Goal: Transaction & Acquisition: Purchase product/service

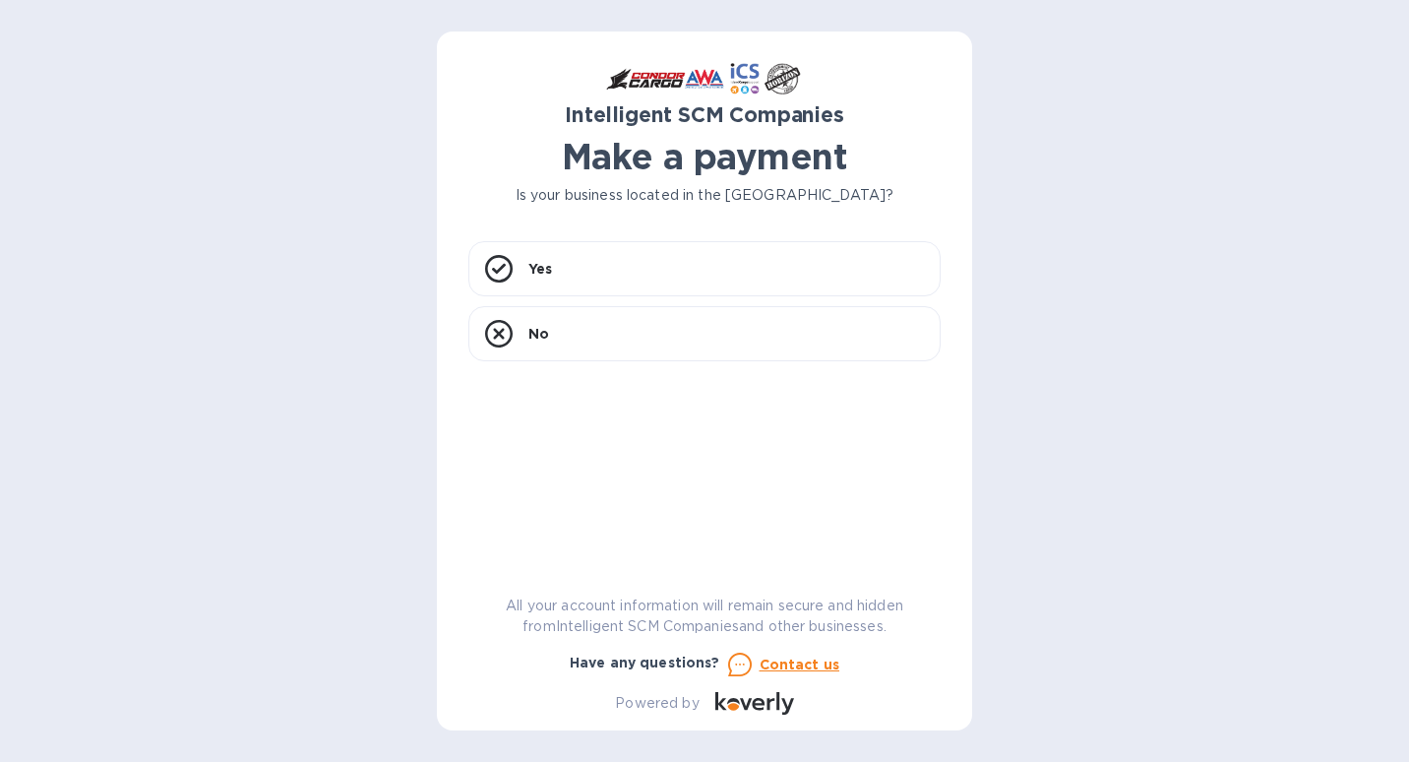
click at [699, 219] on div "Intelligent SCM Companies Make a payment Is your business located in [GEOGRAPHI…" at bounding box center [704, 388] width 472 height 651
click at [687, 263] on div "Yes" at bounding box center [704, 268] width 472 height 55
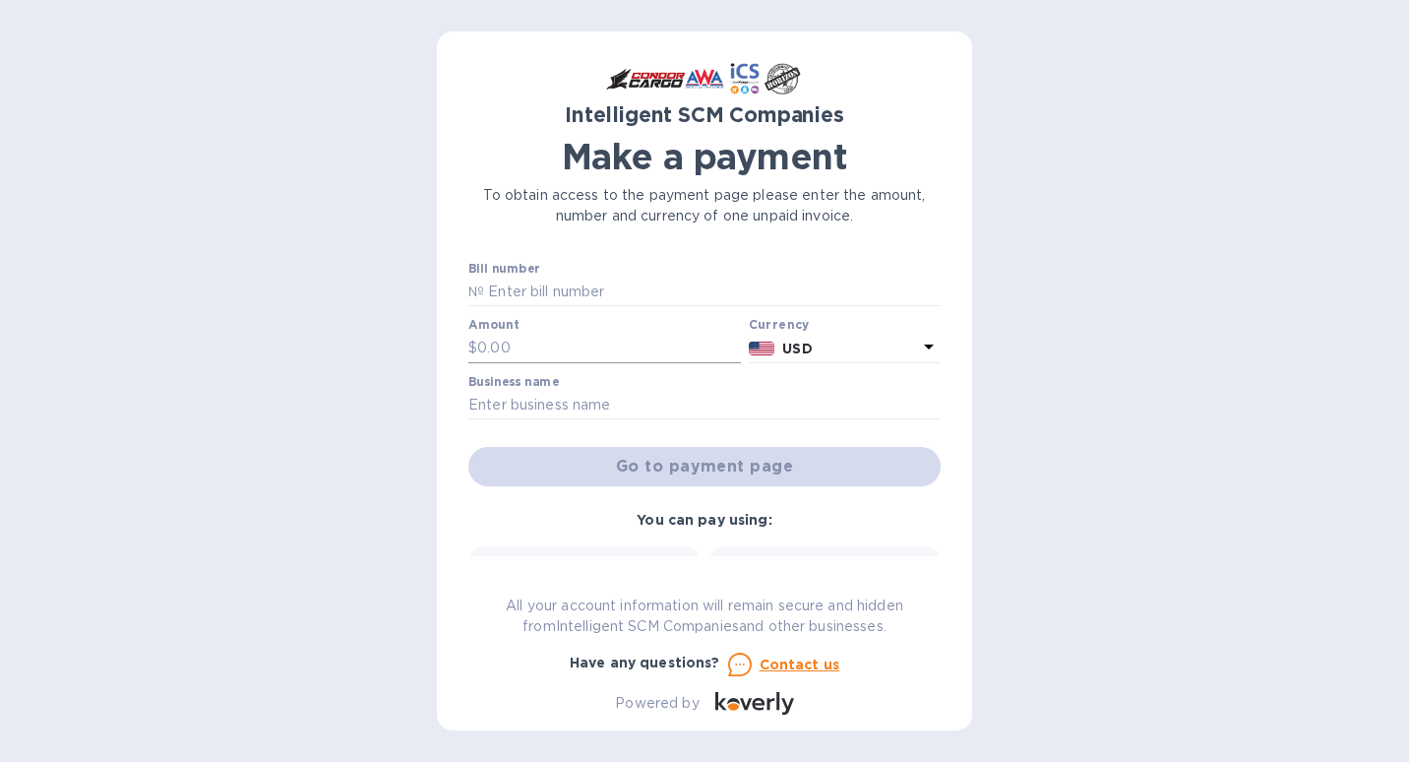
click at [592, 344] on input "text" at bounding box center [609, 349] width 264 height 30
click at [598, 293] on input "text" at bounding box center [712, 293] width 457 height 30
type input "S00509453"
click at [571, 356] on input "text" at bounding box center [609, 349] width 264 height 30
type input "400"
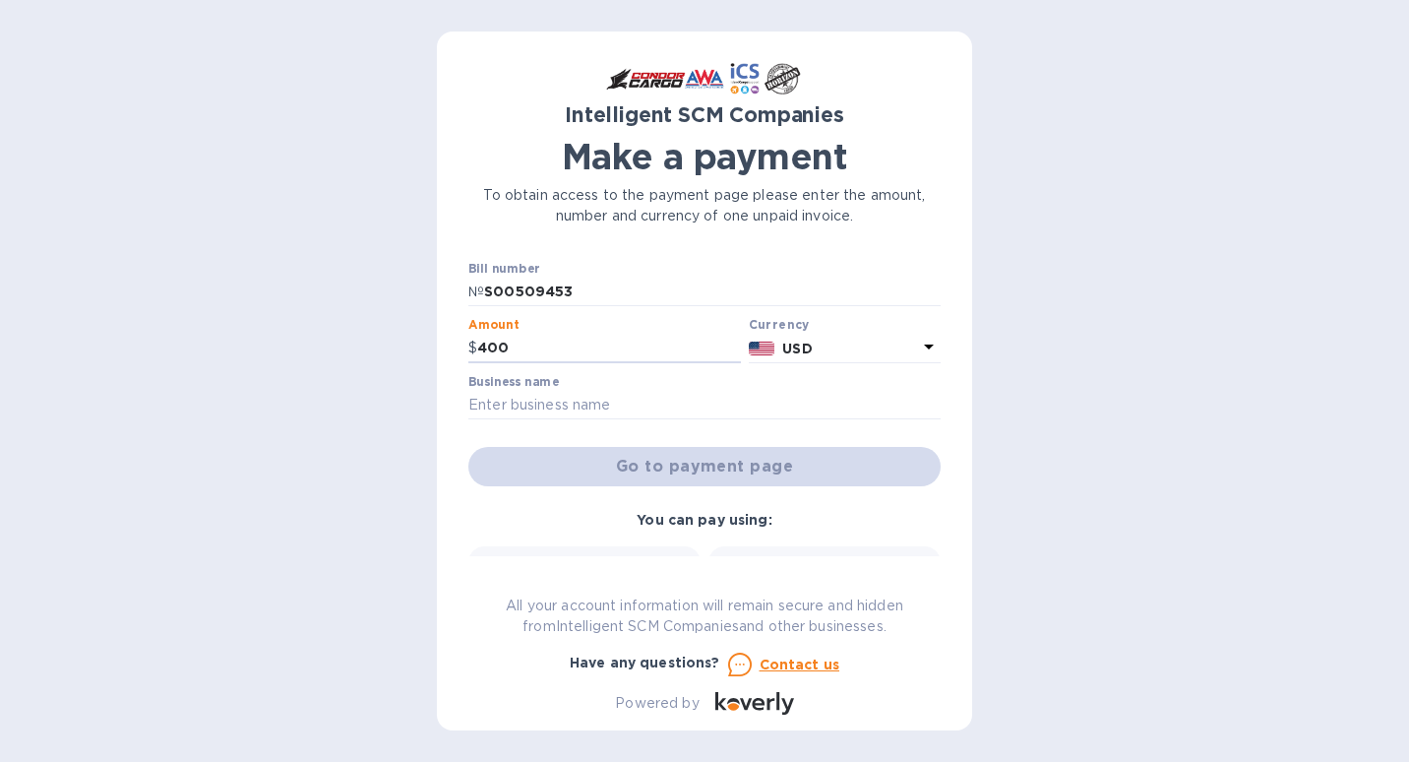
click at [843, 352] on p "USD" at bounding box center [849, 349] width 135 height 21
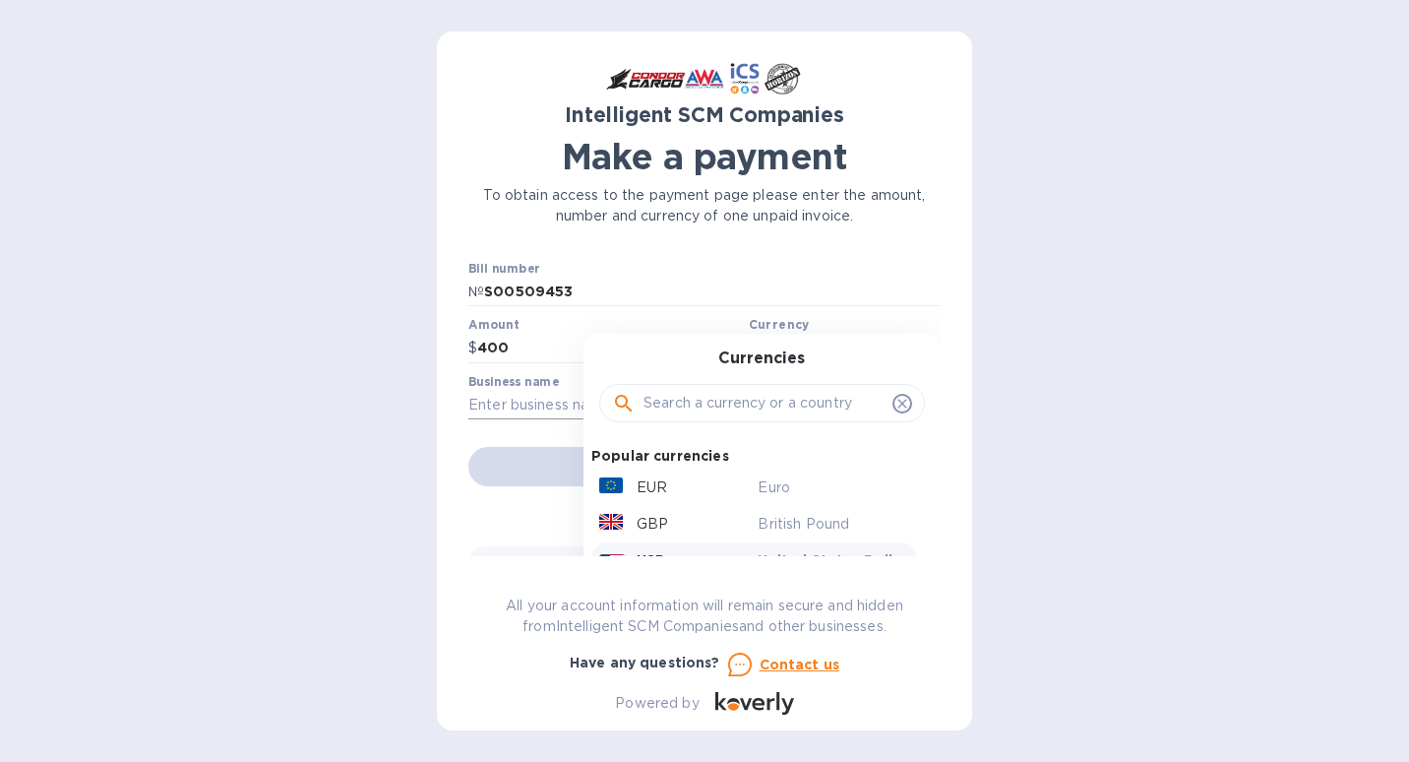
click at [514, 402] on input "text" at bounding box center [704, 406] width 472 height 30
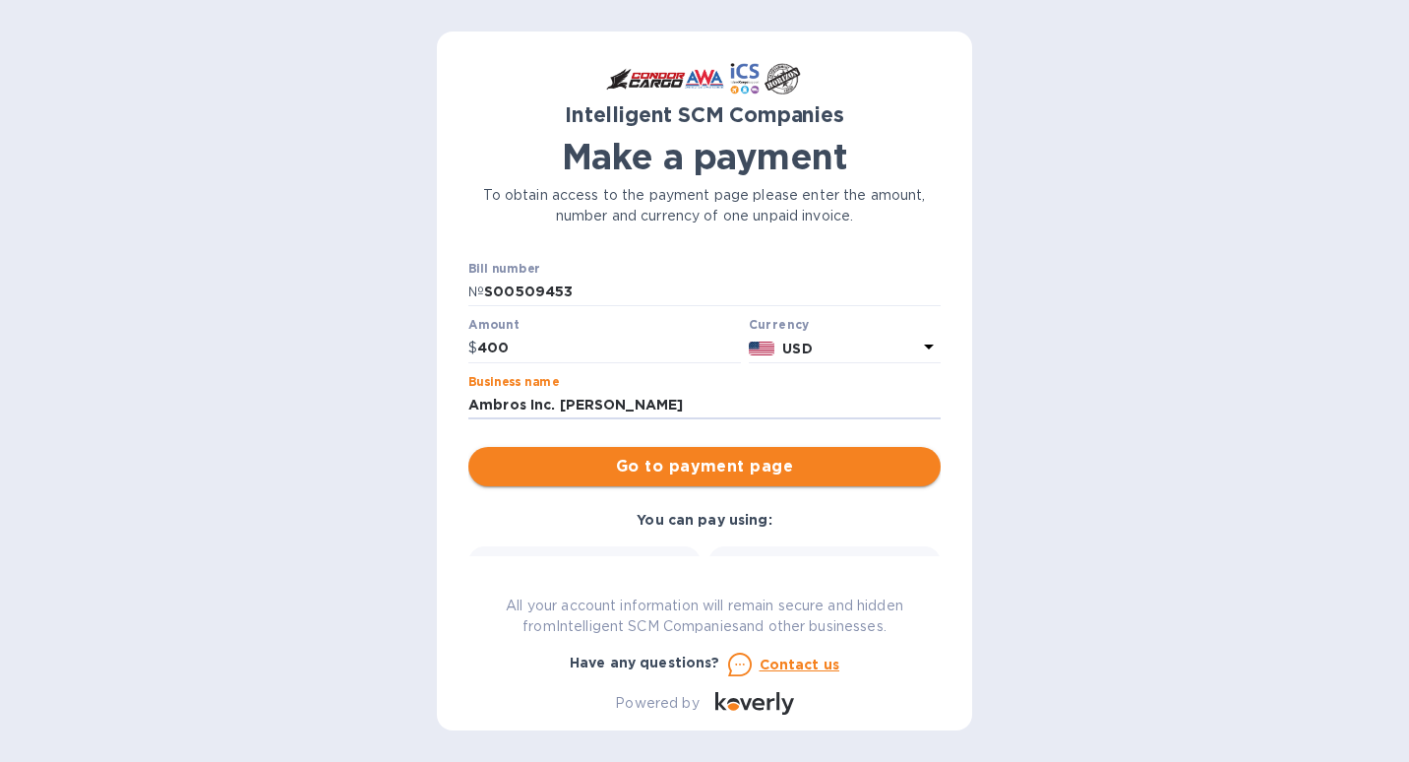
type input "Ambros Inc. [PERSON_NAME]"
click at [791, 473] on span "Go to payment page" at bounding box center [704, 467] width 441 height 24
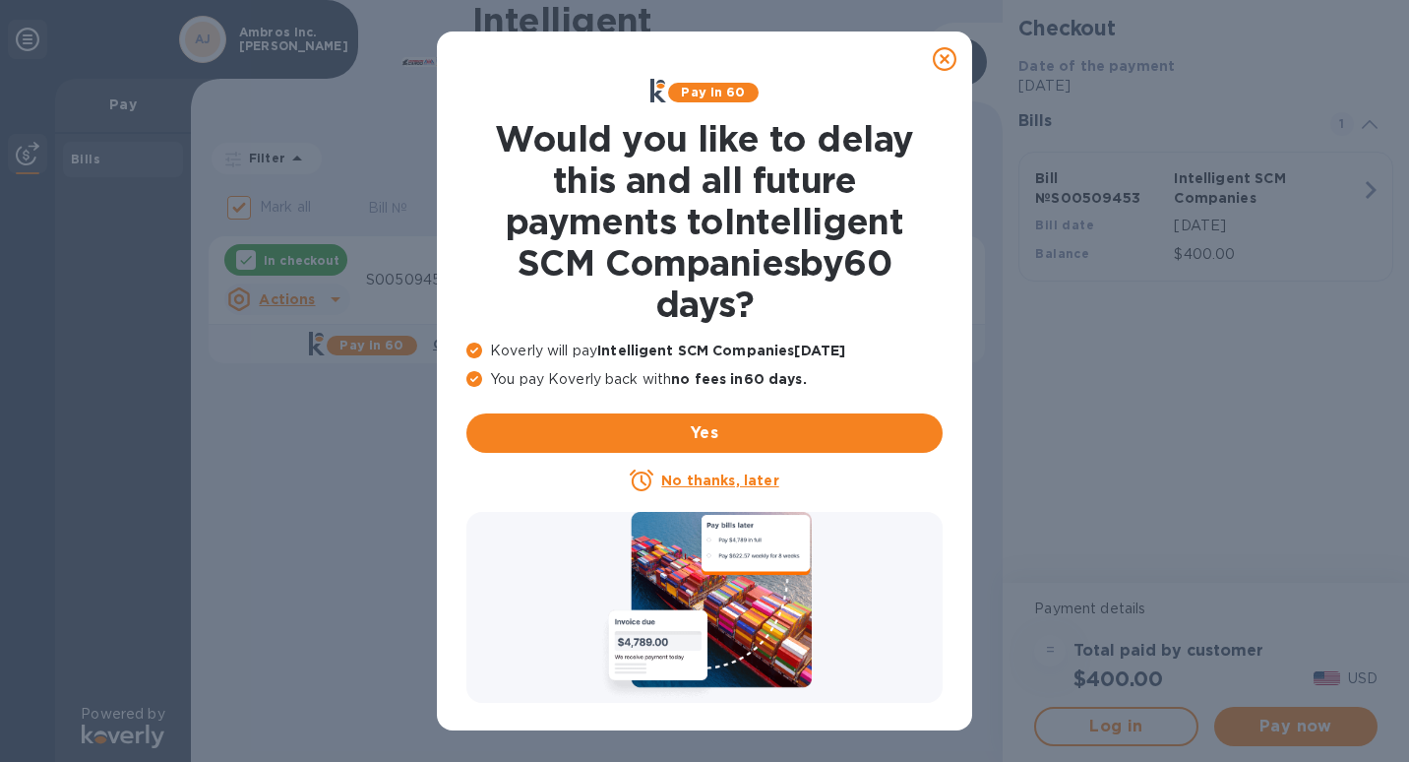
click at [696, 477] on u "No thanks, later" at bounding box center [719, 480] width 117 height 16
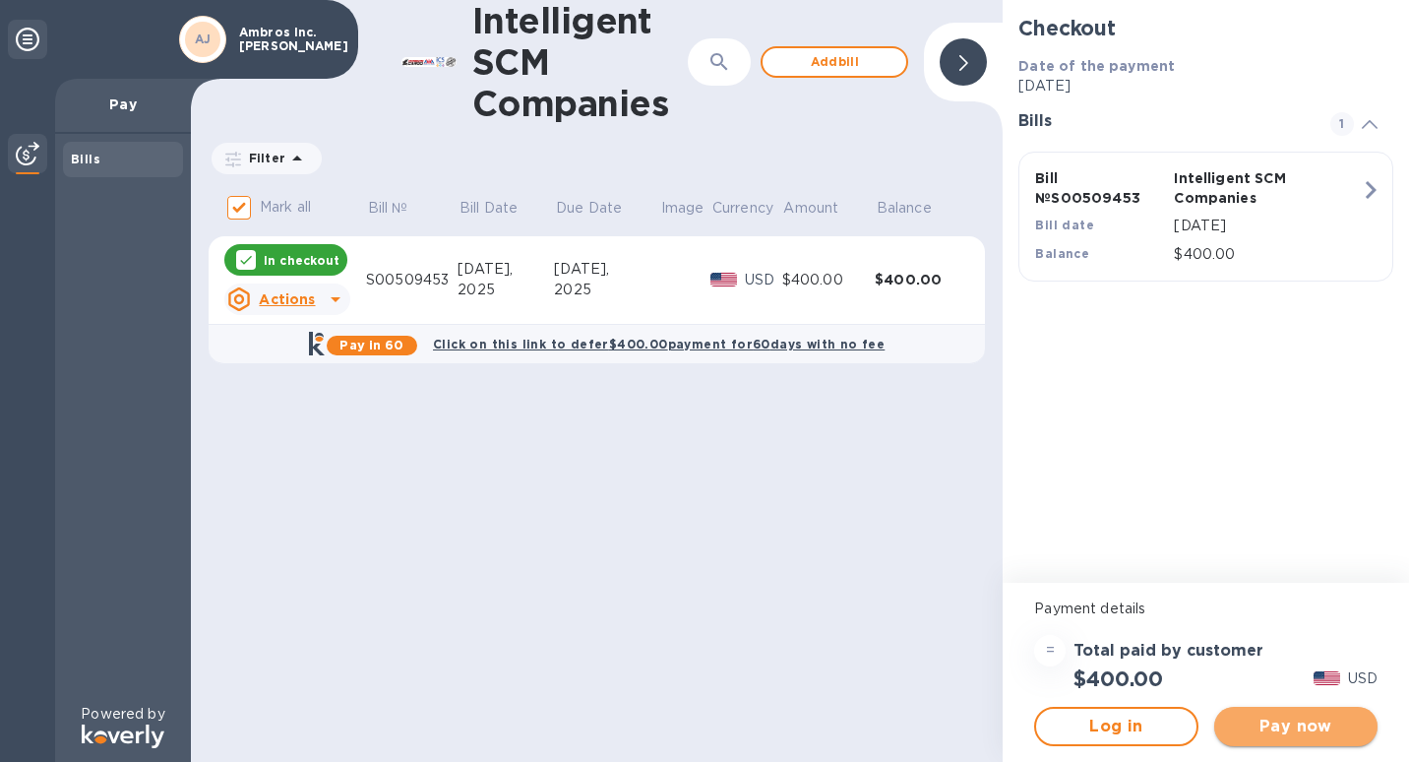
click at [1302, 730] on span "Pay now" at bounding box center [1296, 726] width 132 height 24
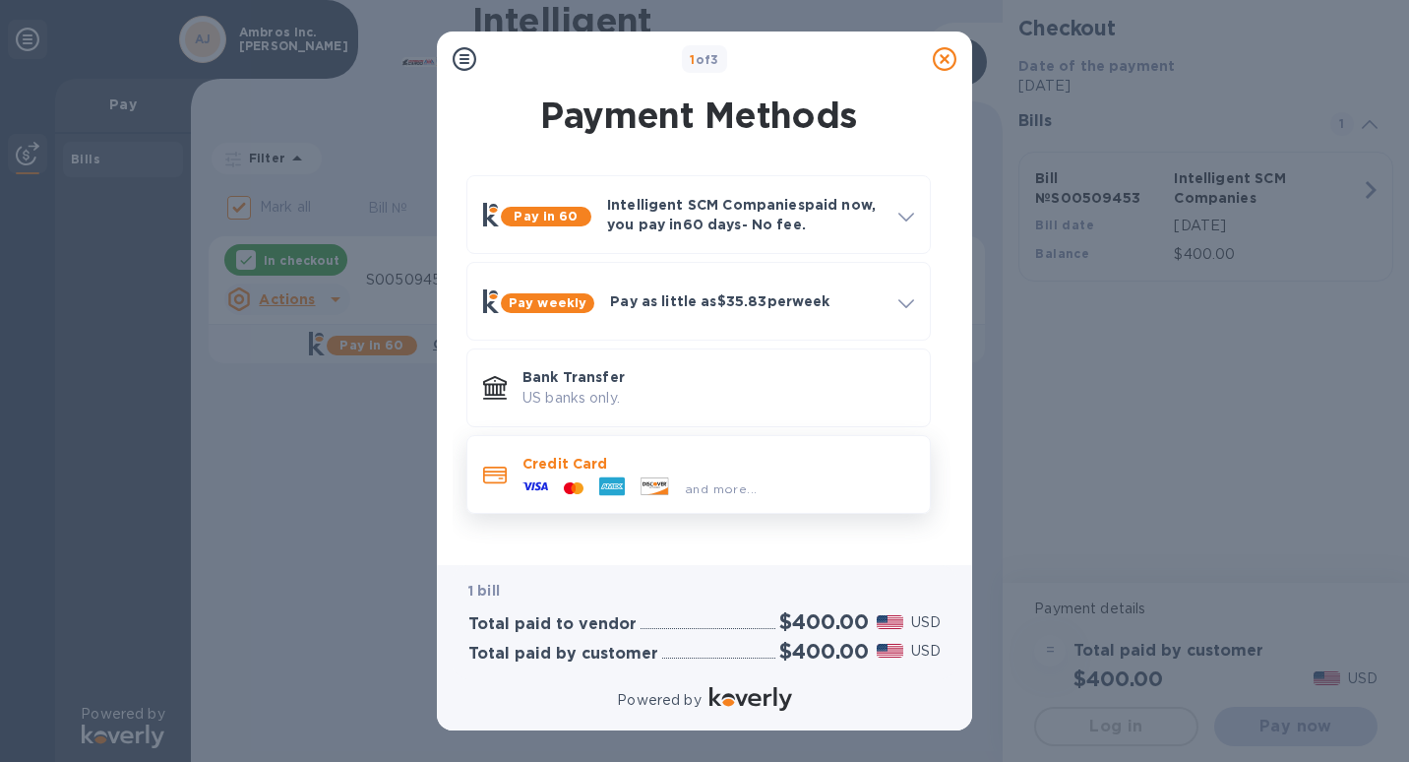
click at [668, 474] on div "and more..." at bounding box center [640, 488] width 250 height 30
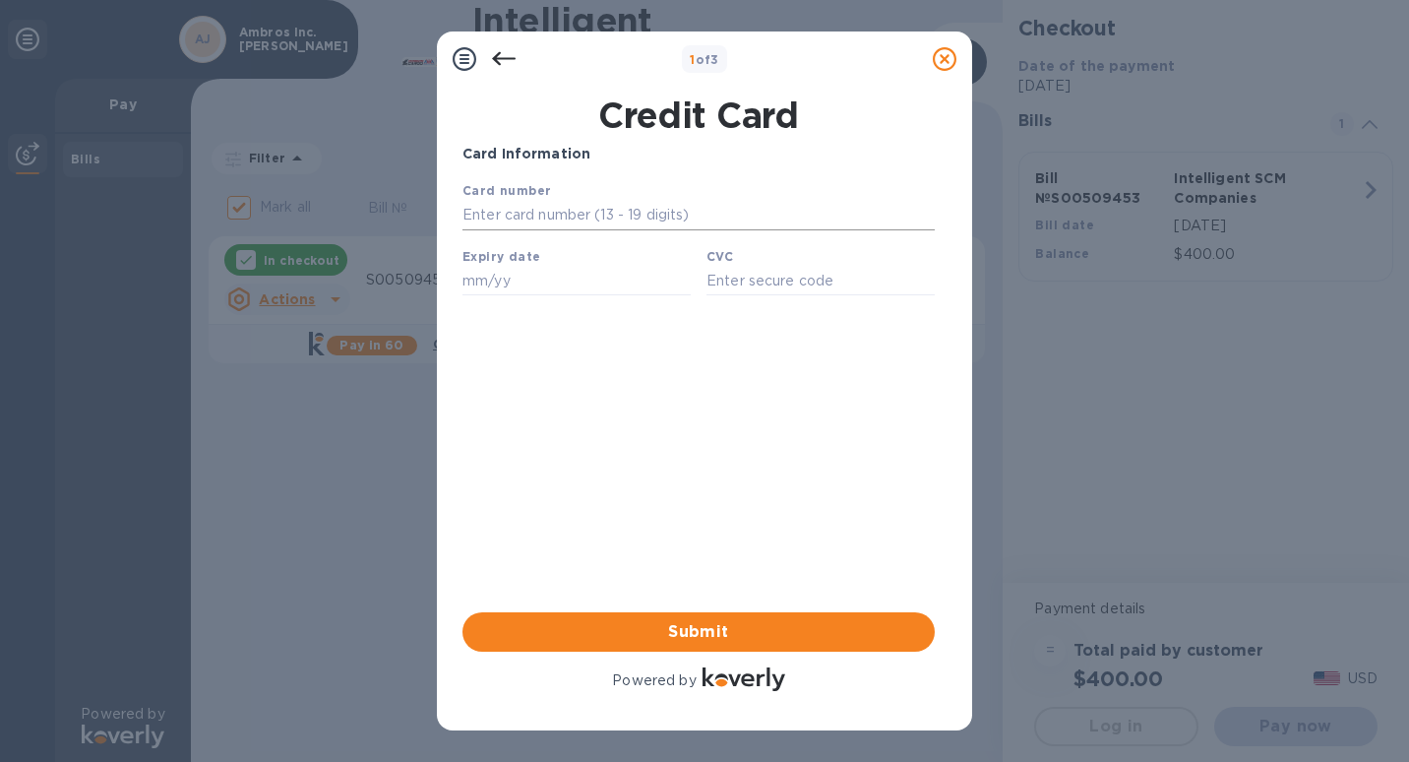
click at [546, 218] on input "text" at bounding box center [699, 216] width 472 height 30
type input "[CREDIT_CARD_NUMBER]"
click at [590, 291] on input "text" at bounding box center [577, 281] width 228 height 30
type input "09/26"
click at [750, 294] on input "text" at bounding box center [821, 281] width 228 height 30
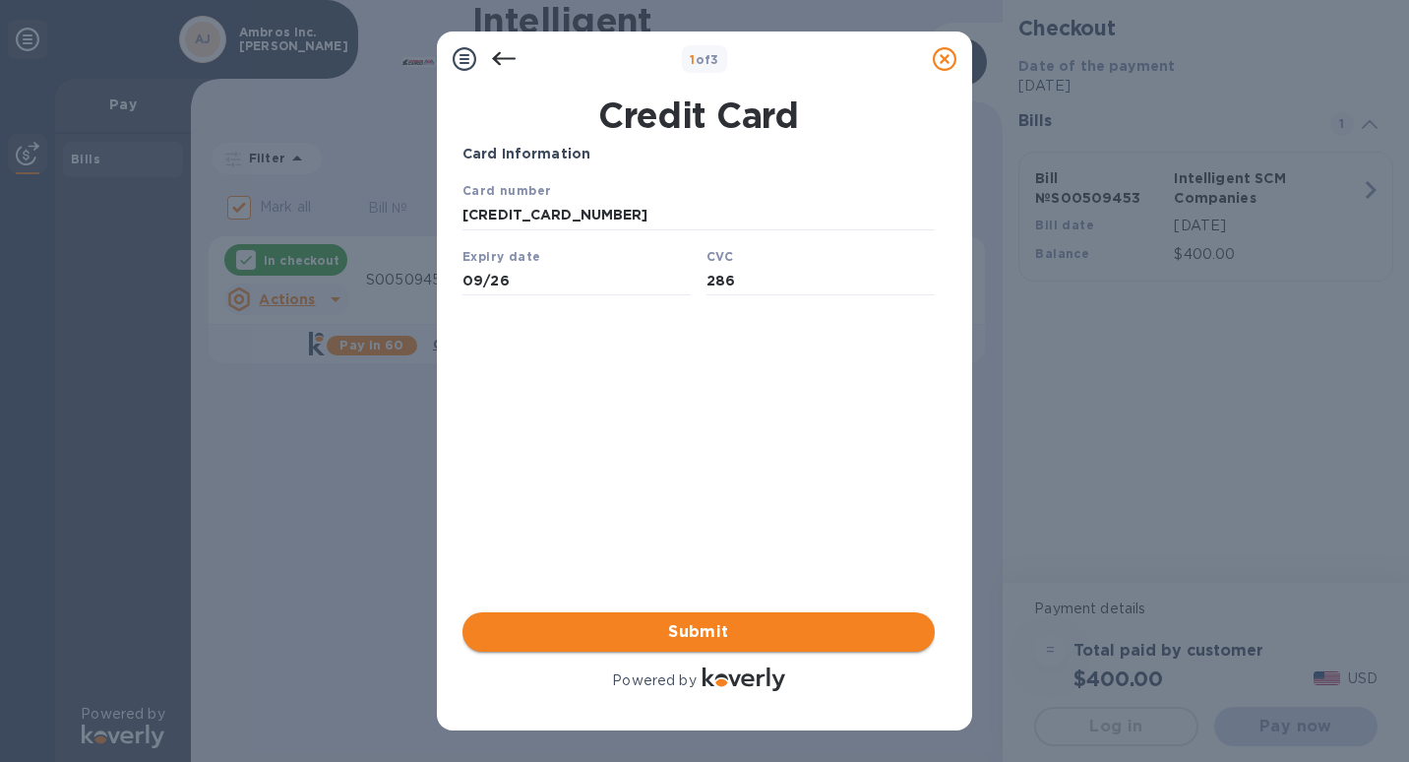
type input "286"
click at [695, 626] on span "Submit" at bounding box center [698, 632] width 441 height 24
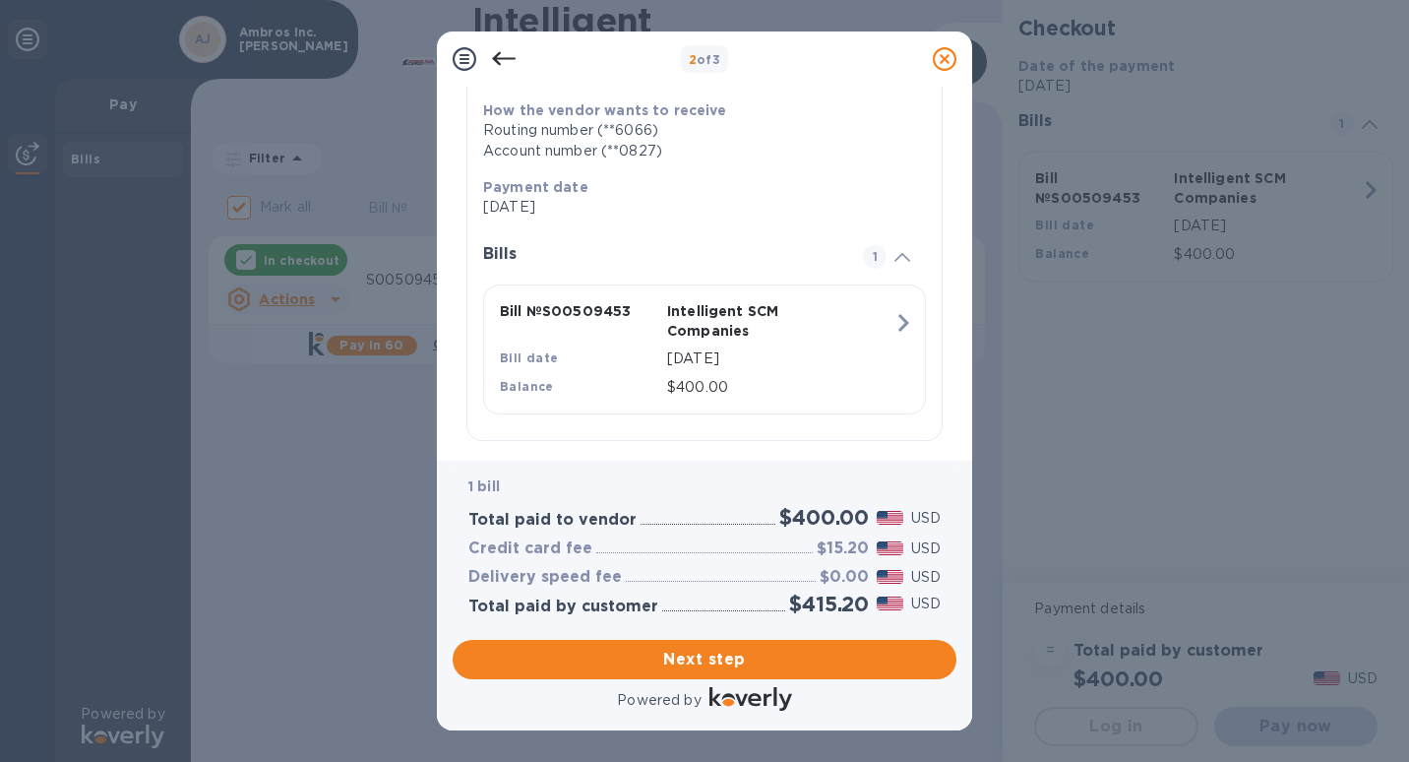
scroll to position [315, 0]
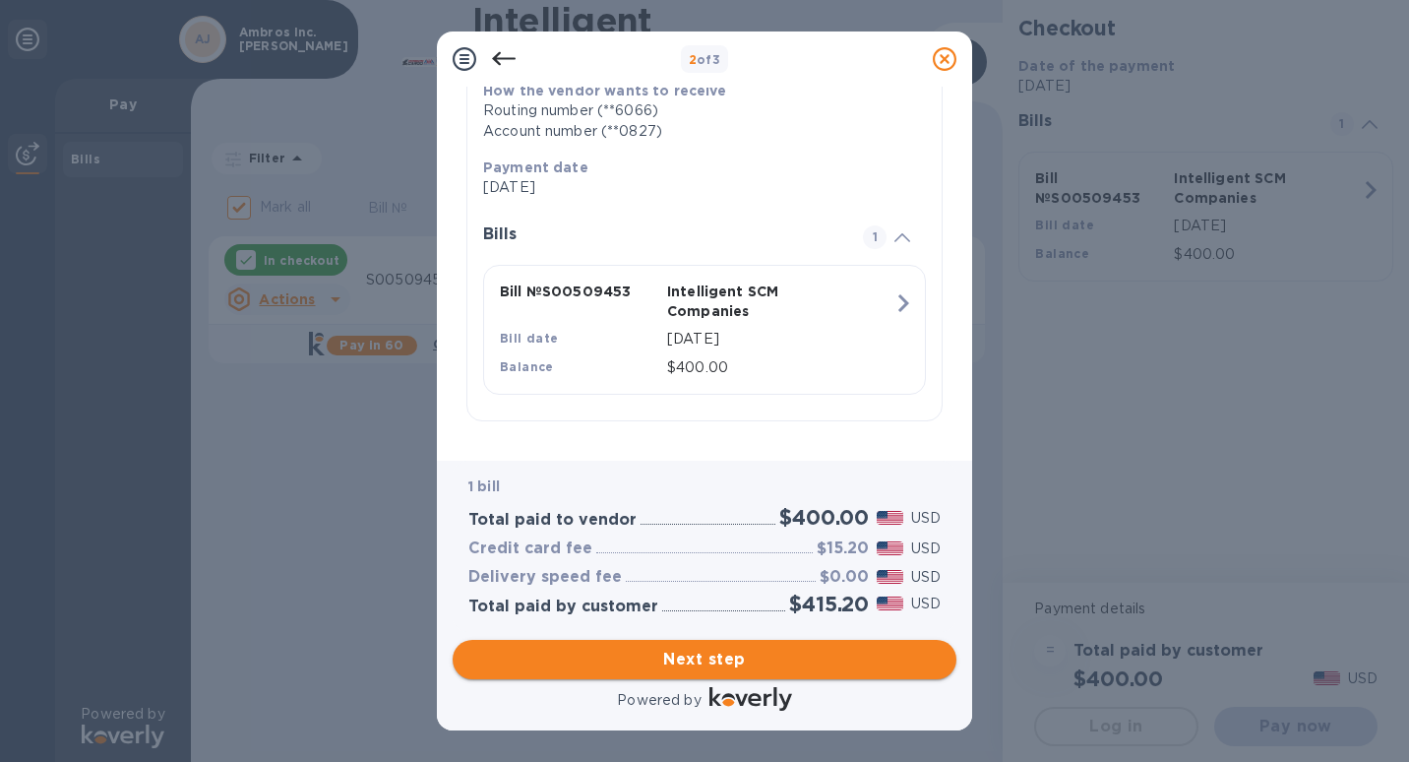
click at [696, 660] on span "Next step" at bounding box center [704, 660] width 472 height 24
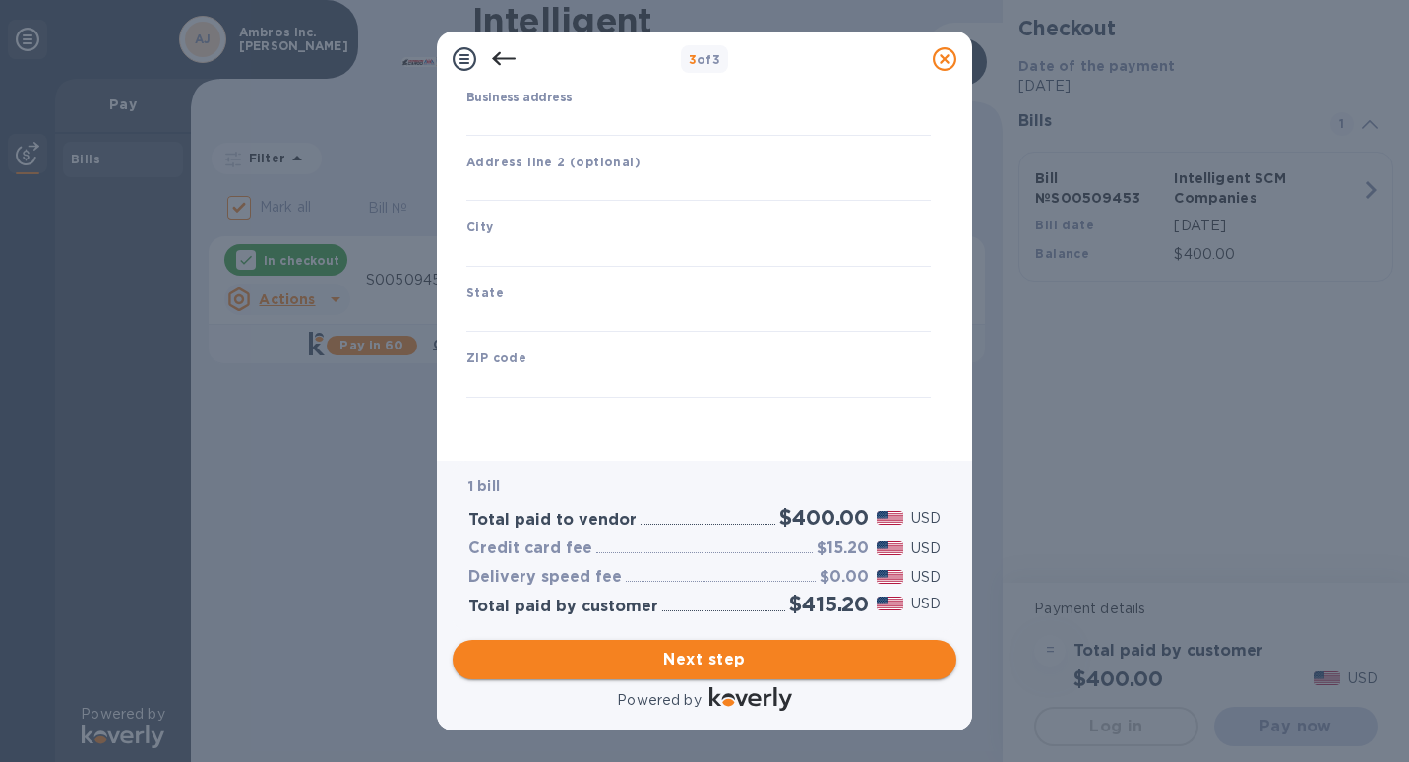
type input "[GEOGRAPHIC_DATA]"
click at [569, 110] on input "Business address" at bounding box center [698, 121] width 464 height 30
type input "124 [PERSON_NAME]"
click at [546, 252] on input "text" at bounding box center [698, 252] width 464 height 30
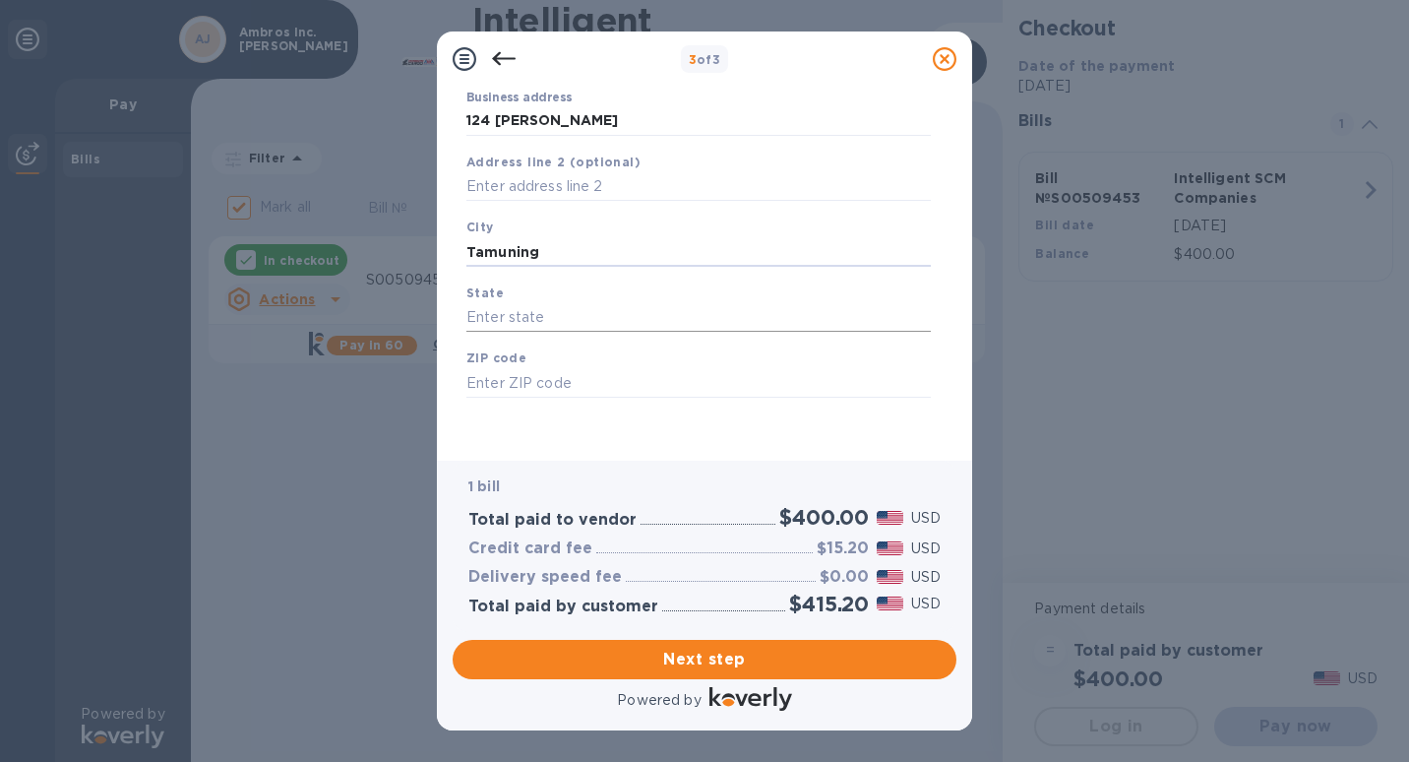
type input "Tamuning"
click at [545, 312] on input "text" at bounding box center [698, 318] width 464 height 30
type input "[US_STATE]"
click at [609, 391] on input "text" at bounding box center [698, 383] width 464 height 30
type input "96913"
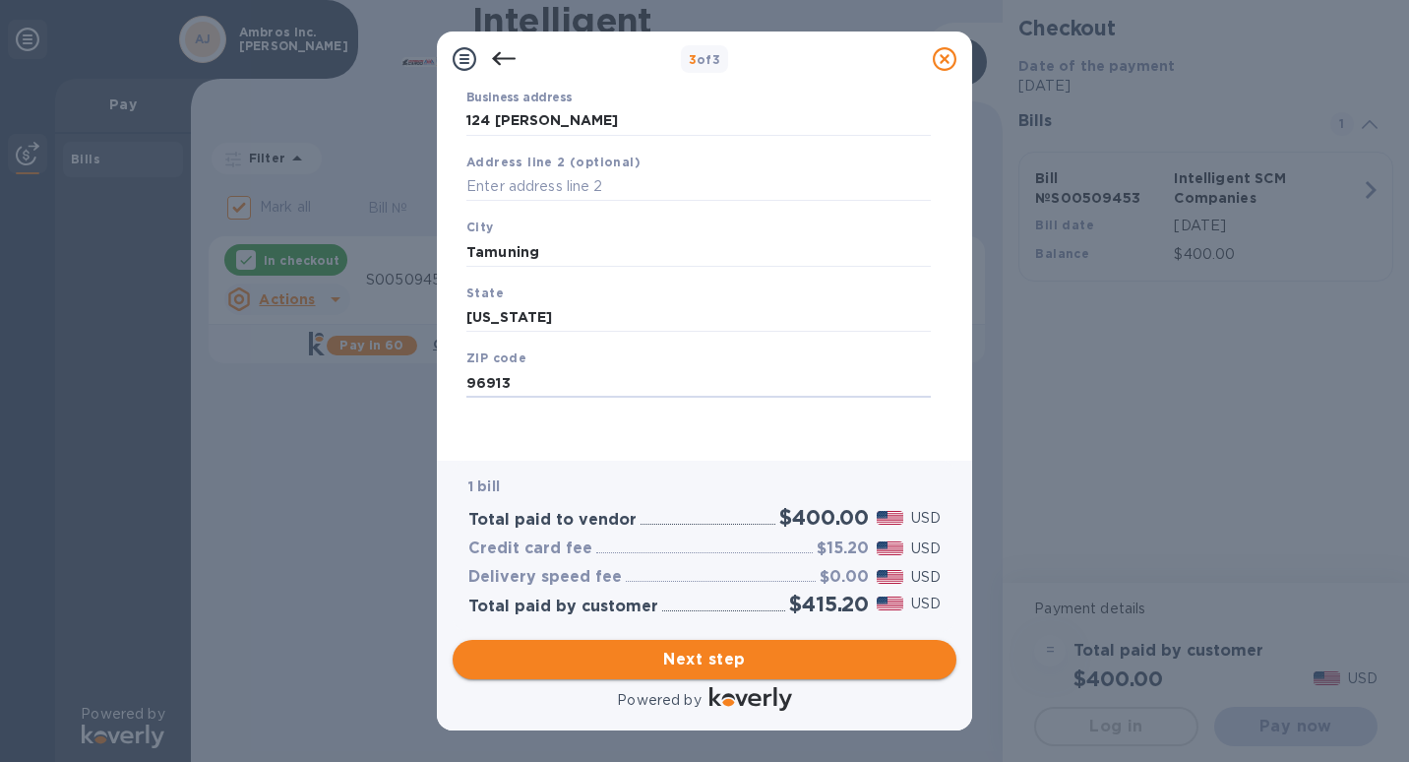
click at [689, 650] on span "Next step" at bounding box center [704, 660] width 472 height 24
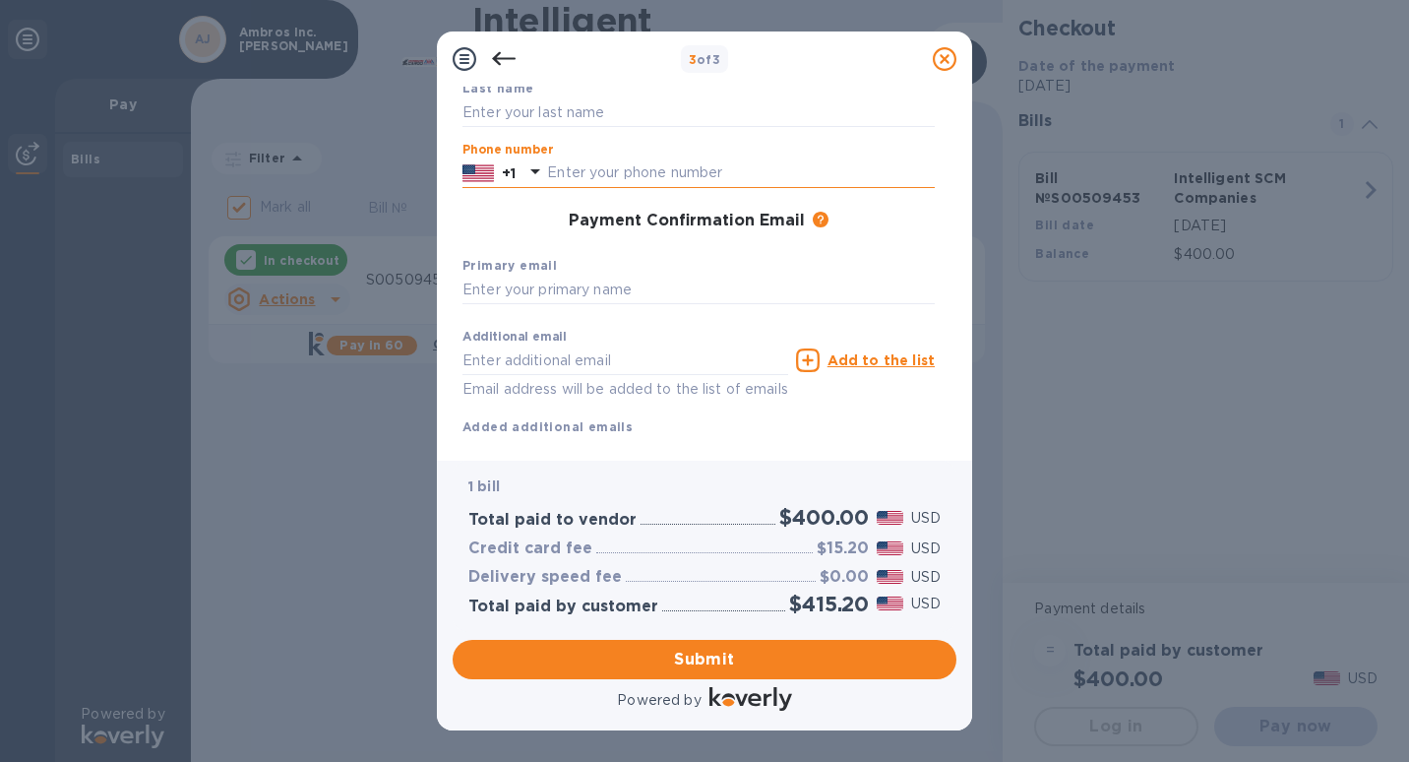
click at [623, 183] on input "text" at bounding box center [741, 173] width 388 height 30
type input "6719886007"
click at [511, 236] on div "Payment Confirmation Email The added email addresses will be used to send the p…" at bounding box center [699, 221] width 488 height 35
click at [539, 292] on input "text" at bounding box center [699, 291] width 472 height 30
type input "[EMAIL_ADDRESS][DOMAIN_NAME]"
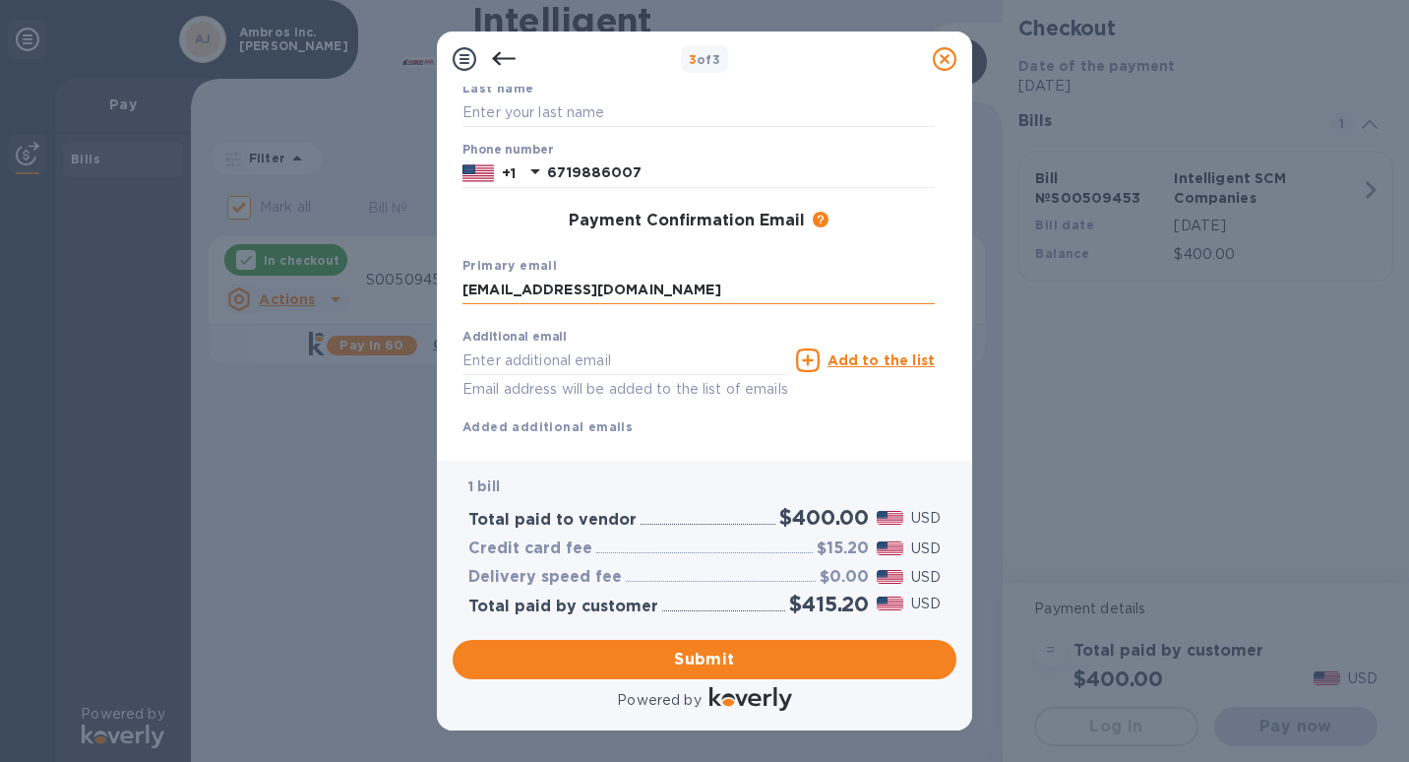
type input "[PERSON_NAME]"
type input "[EMAIL_ADDRESS][DOMAIN_NAME]"
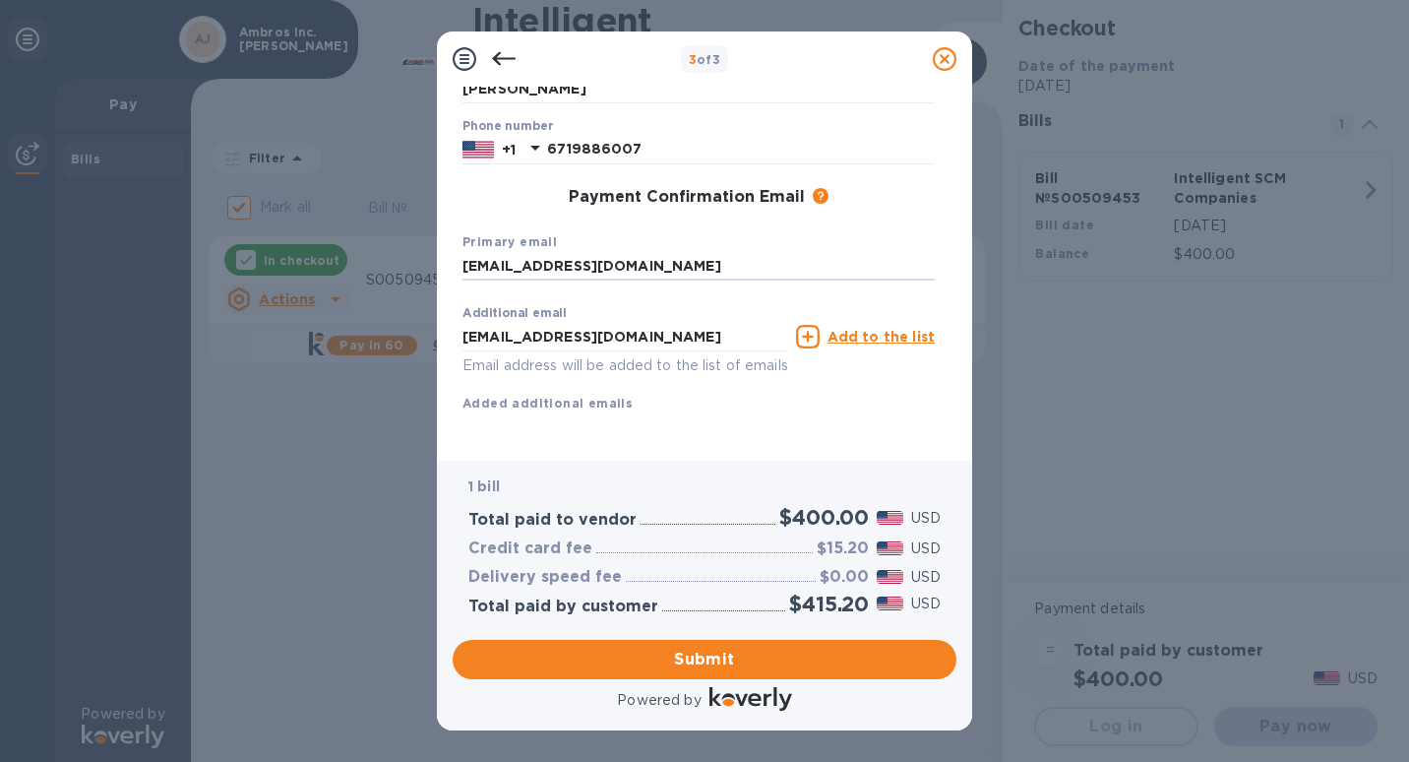
scroll to position [0, 0]
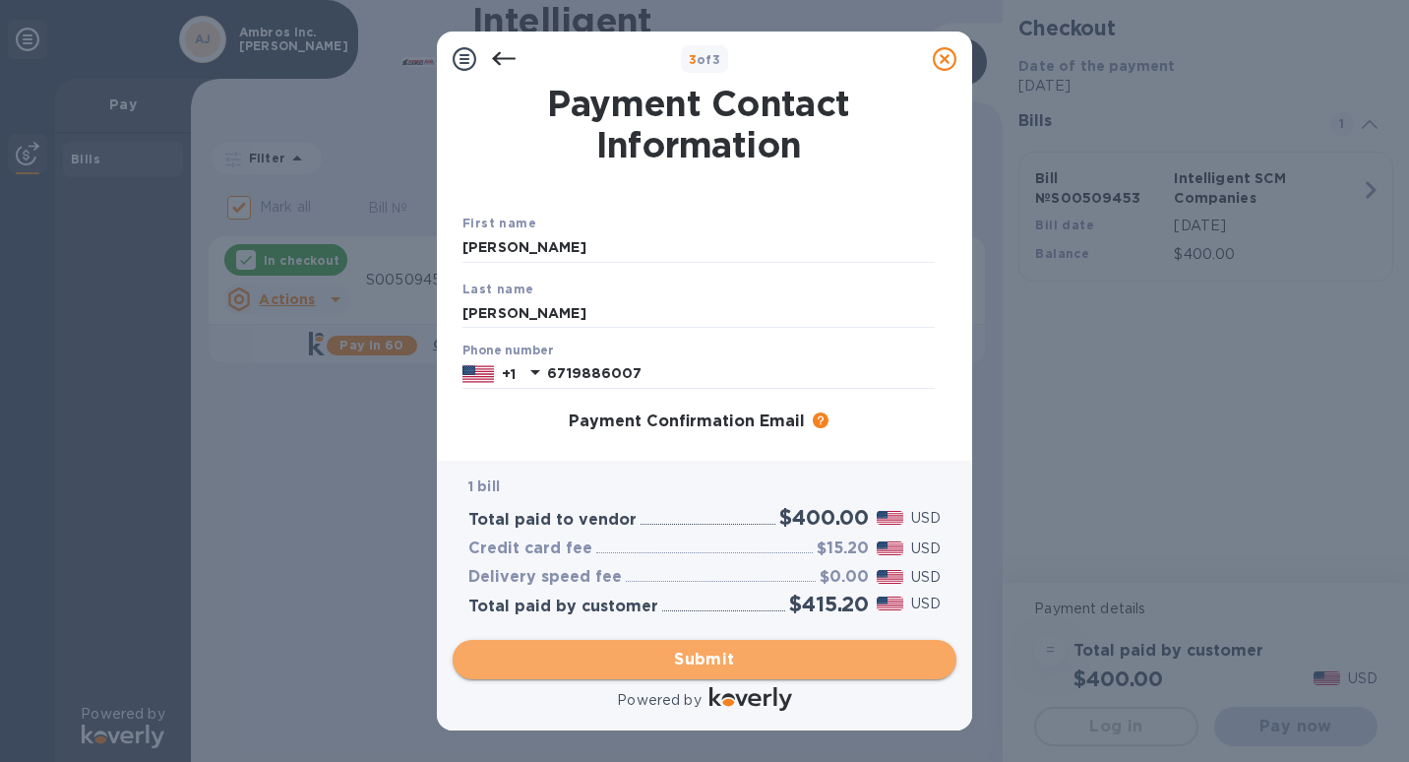
click at [680, 658] on span "Submit" at bounding box center [704, 660] width 472 height 24
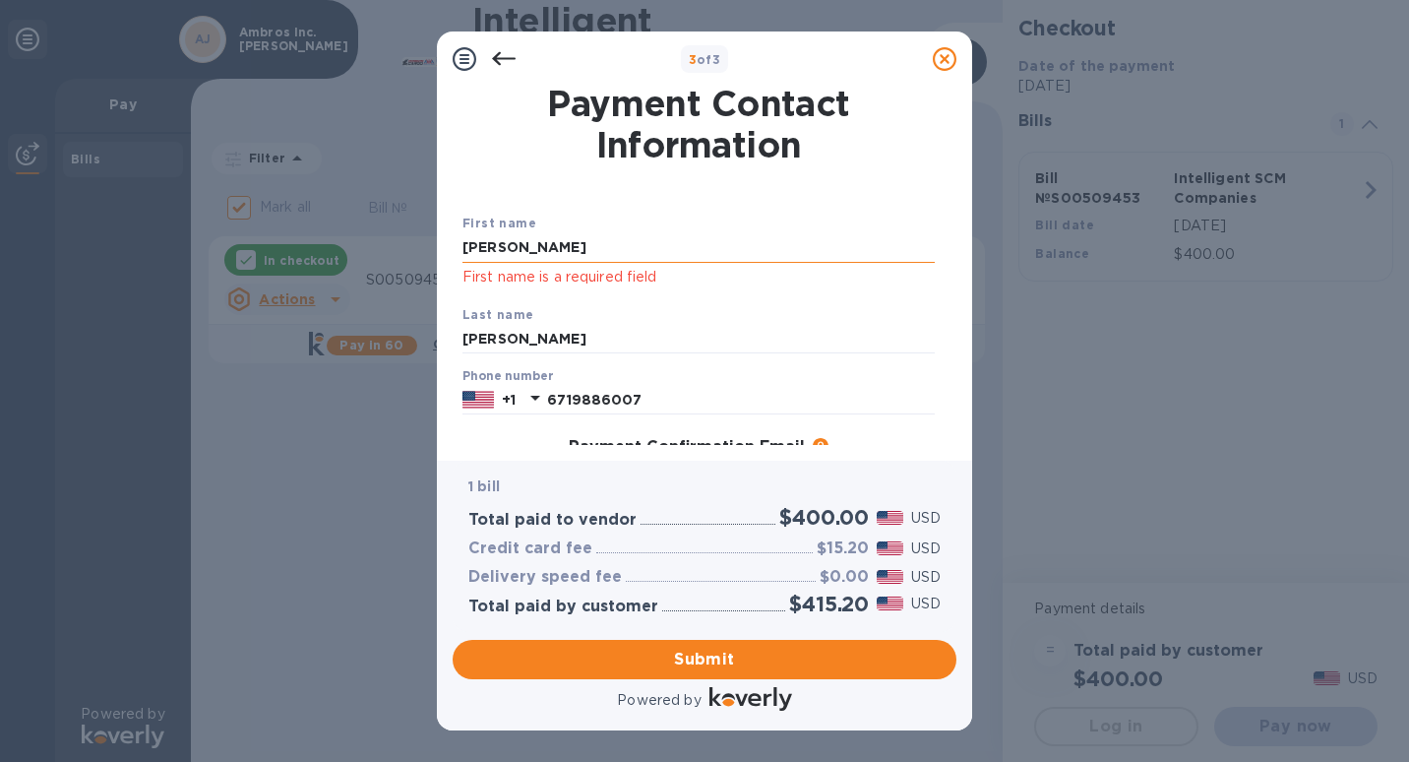
click at [591, 253] on input "[PERSON_NAME]" at bounding box center [699, 248] width 472 height 30
click at [680, 629] on div "1 bill Total paid to vendor $400.00 USD Credit card fee $15.20 USD Delivery spe…" at bounding box center [705, 546] width 504 height 170
click at [680, 661] on span "Submit" at bounding box center [704, 660] width 472 height 24
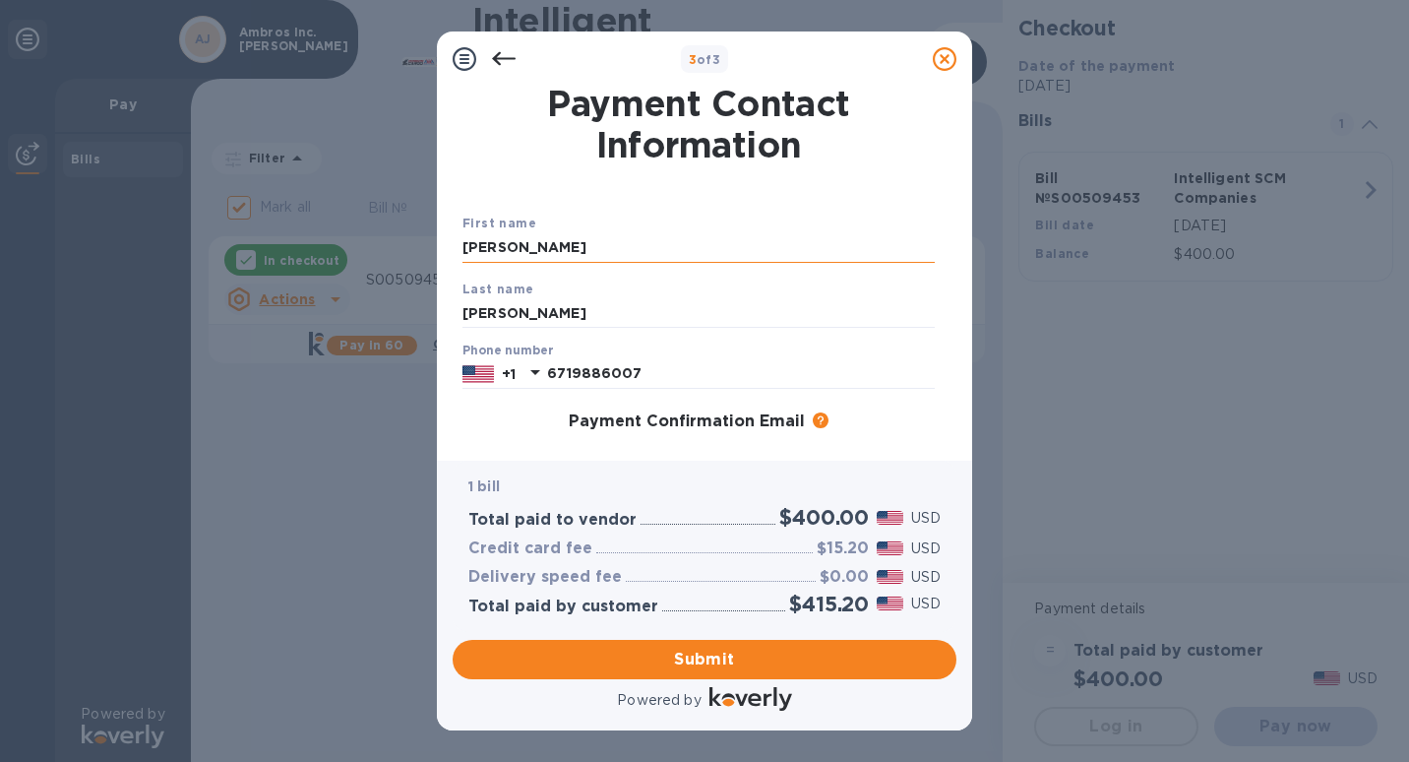
click at [621, 244] on input "[PERSON_NAME]" at bounding box center [699, 248] width 472 height 30
type input "[PERSON_NAME]"
click at [648, 648] on span "Submit" at bounding box center [704, 660] width 472 height 24
click at [696, 659] on span "Submit" at bounding box center [704, 660] width 472 height 24
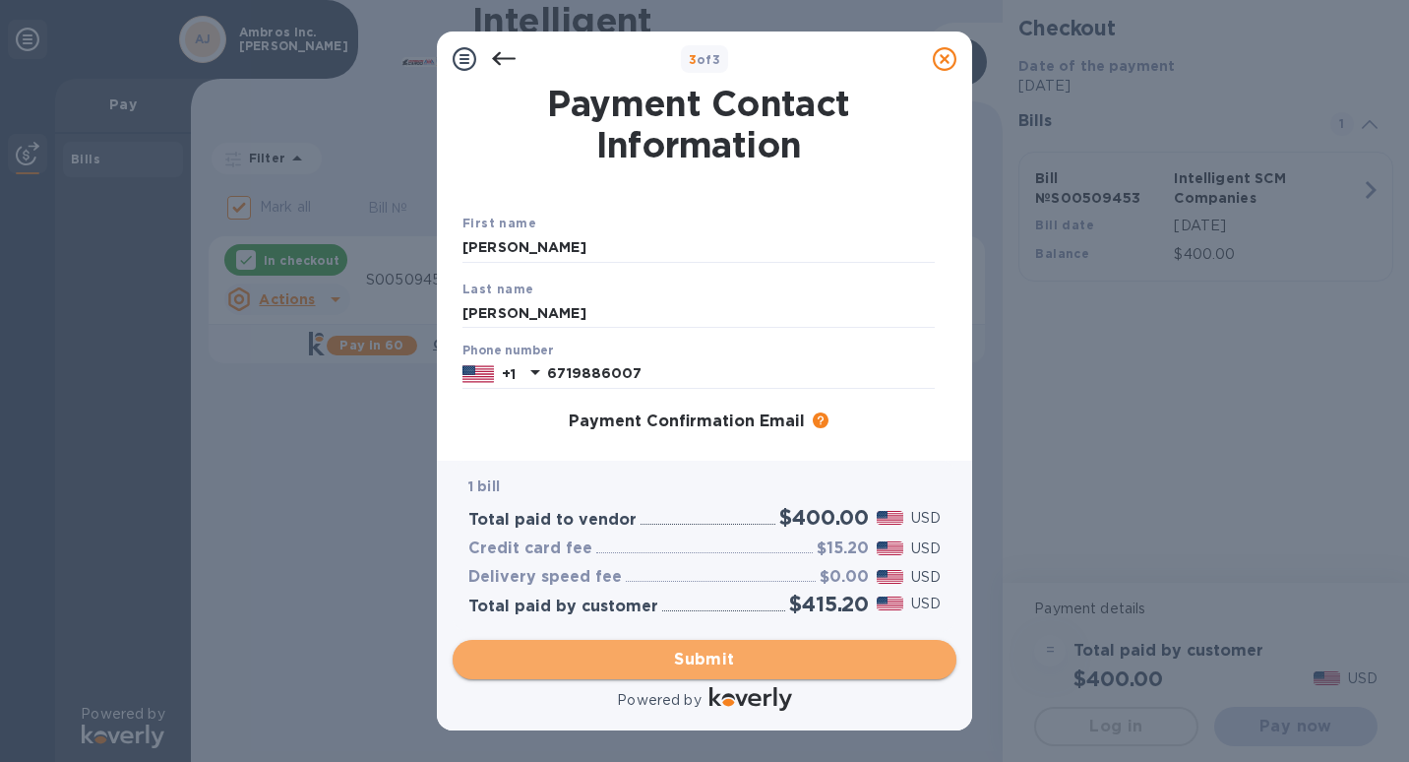
click at [696, 658] on span "Submit" at bounding box center [704, 660] width 472 height 24
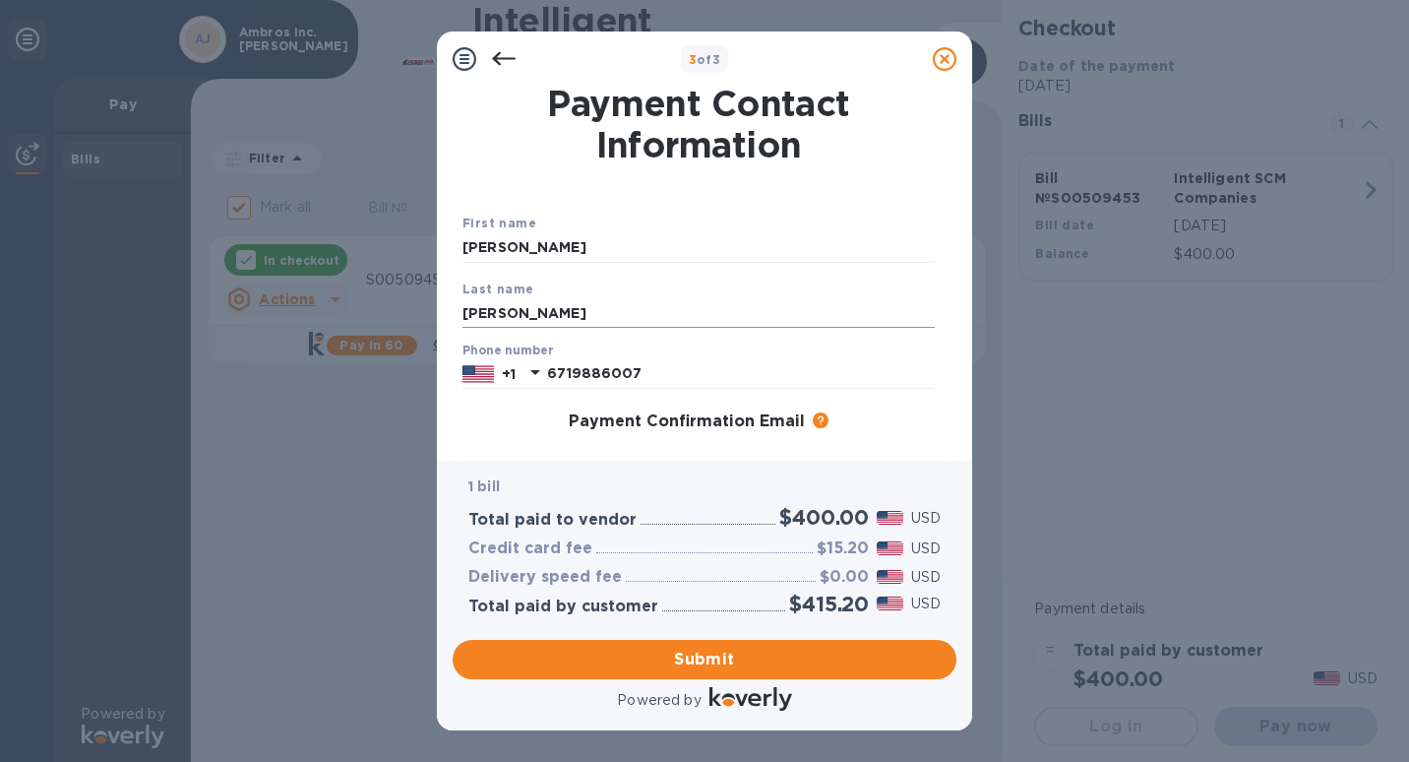
click at [575, 316] on input "[PERSON_NAME]" at bounding box center [699, 313] width 472 height 30
type input "[PERSON_NAME]"
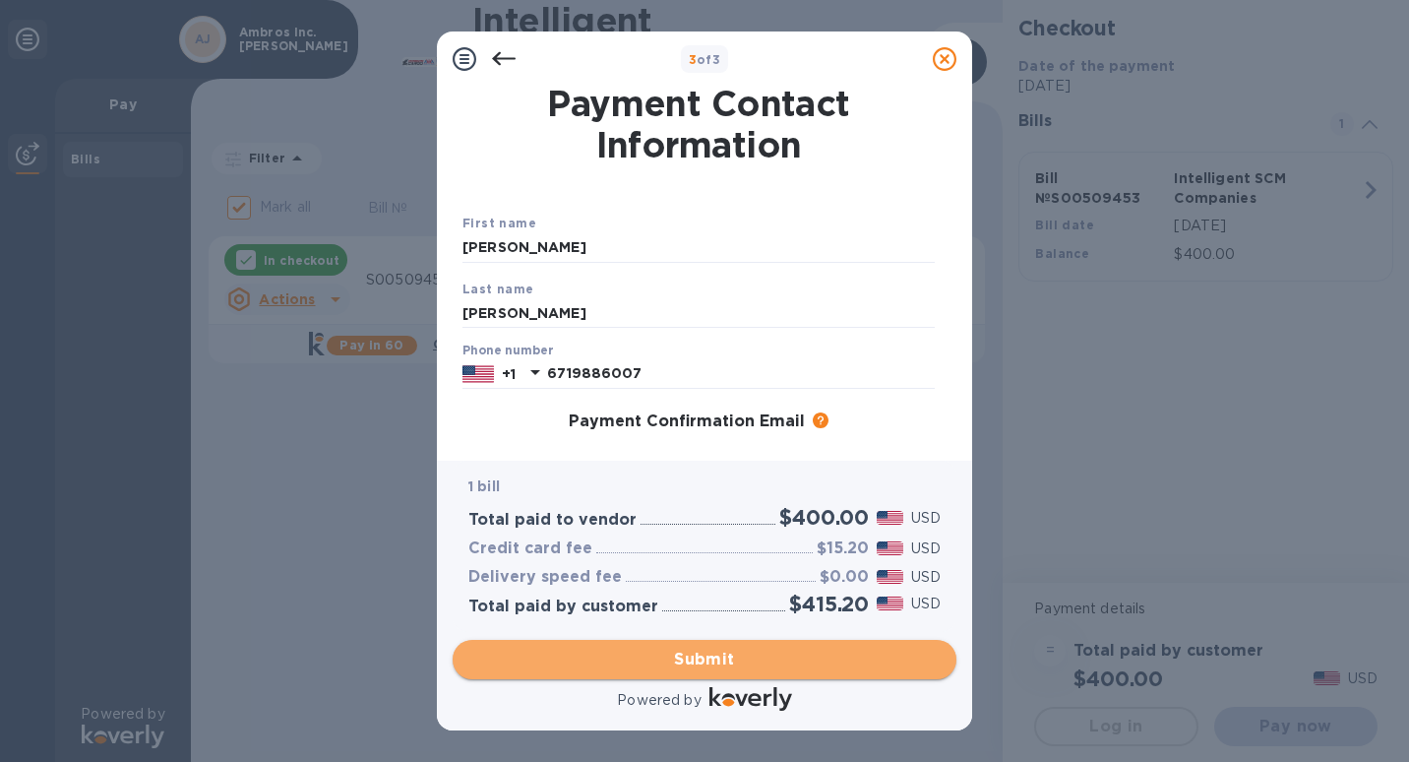
click at [675, 671] on button "Submit" at bounding box center [705, 659] width 504 height 39
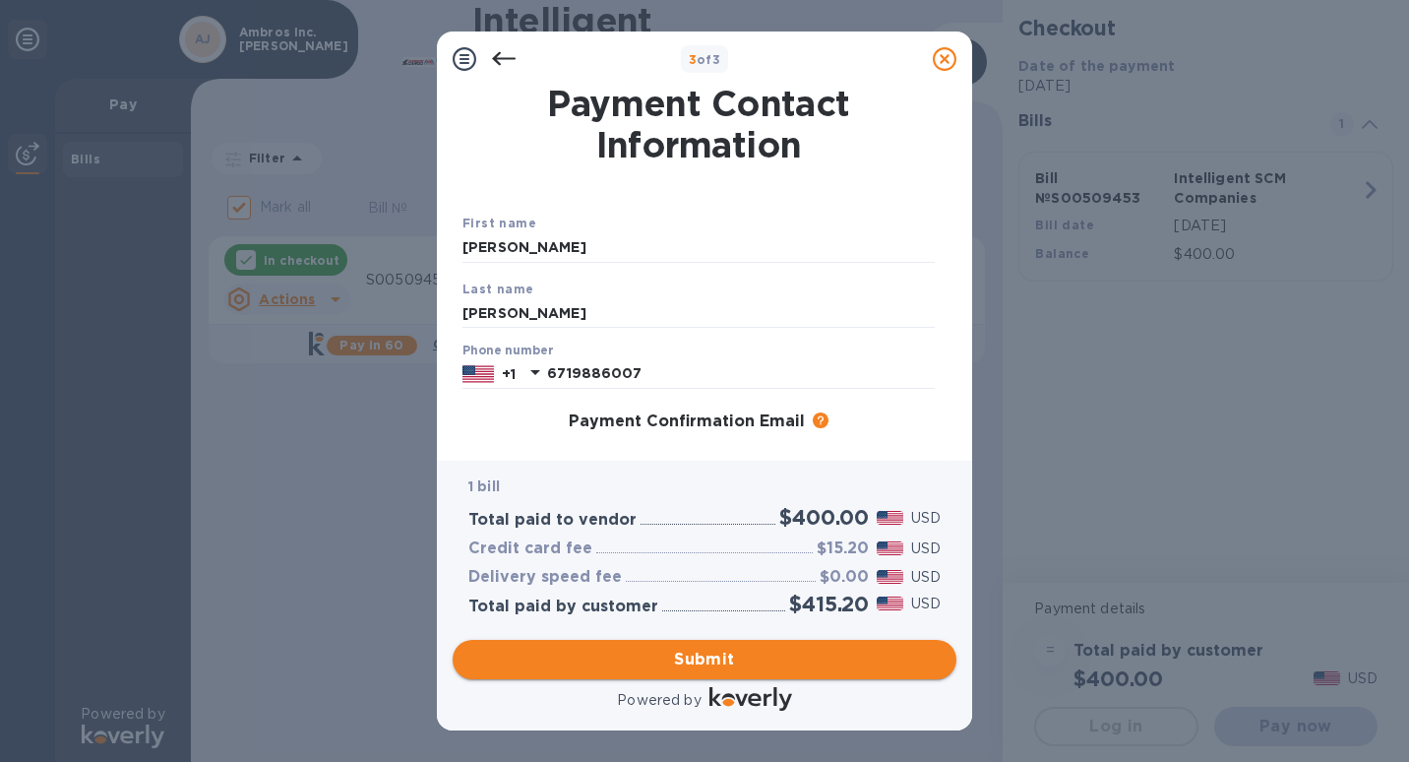
click at [675, 671] on button "Submit" at bounding box center [705, 659] width 504 height 39
click at [894, 360] on input "6719886007" at bounding box center [741, 374] width 388 height 30
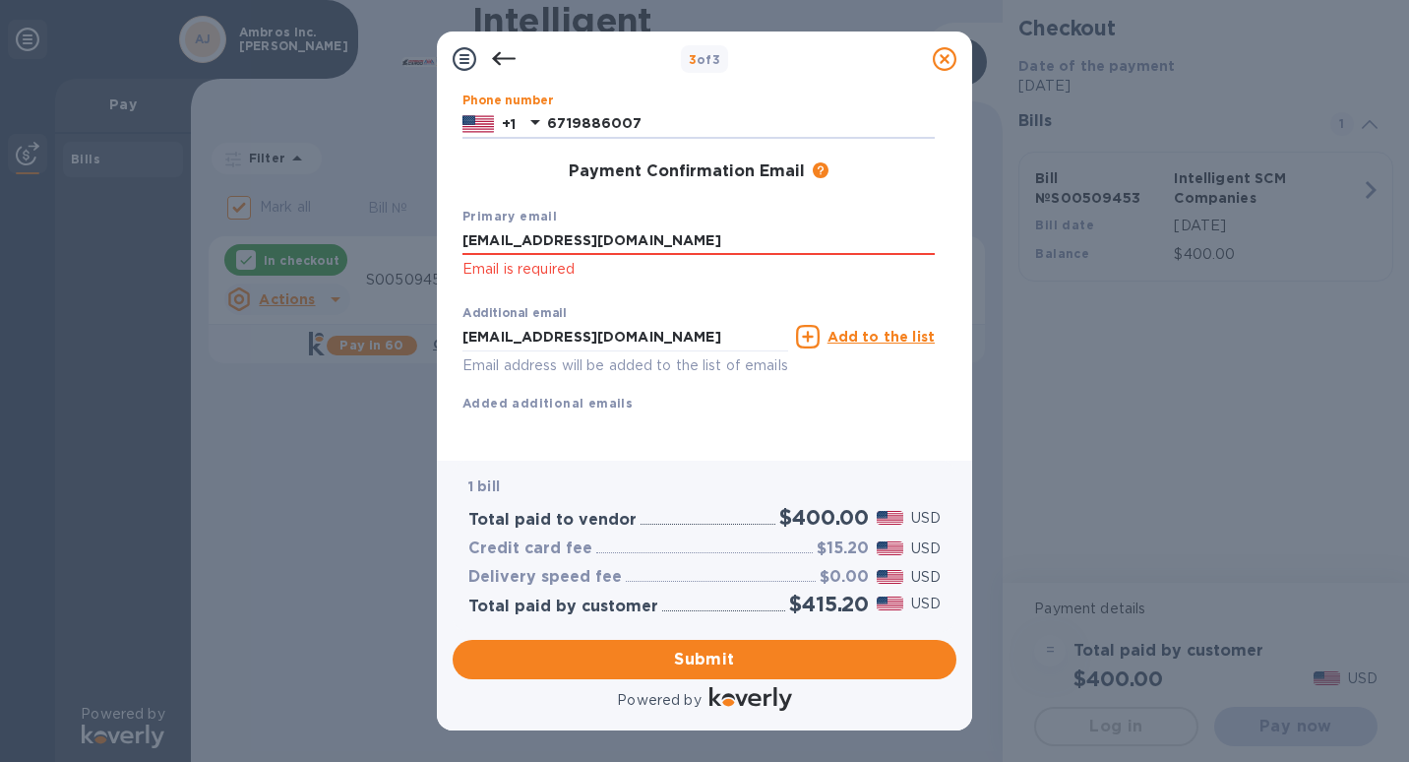
click at [919, 344] on div "Additional email [EMAIL_ADDRESS][DOMAIN_NAME] Email address will be added to th…" at bounding box center [699, 336] width 480 height 89
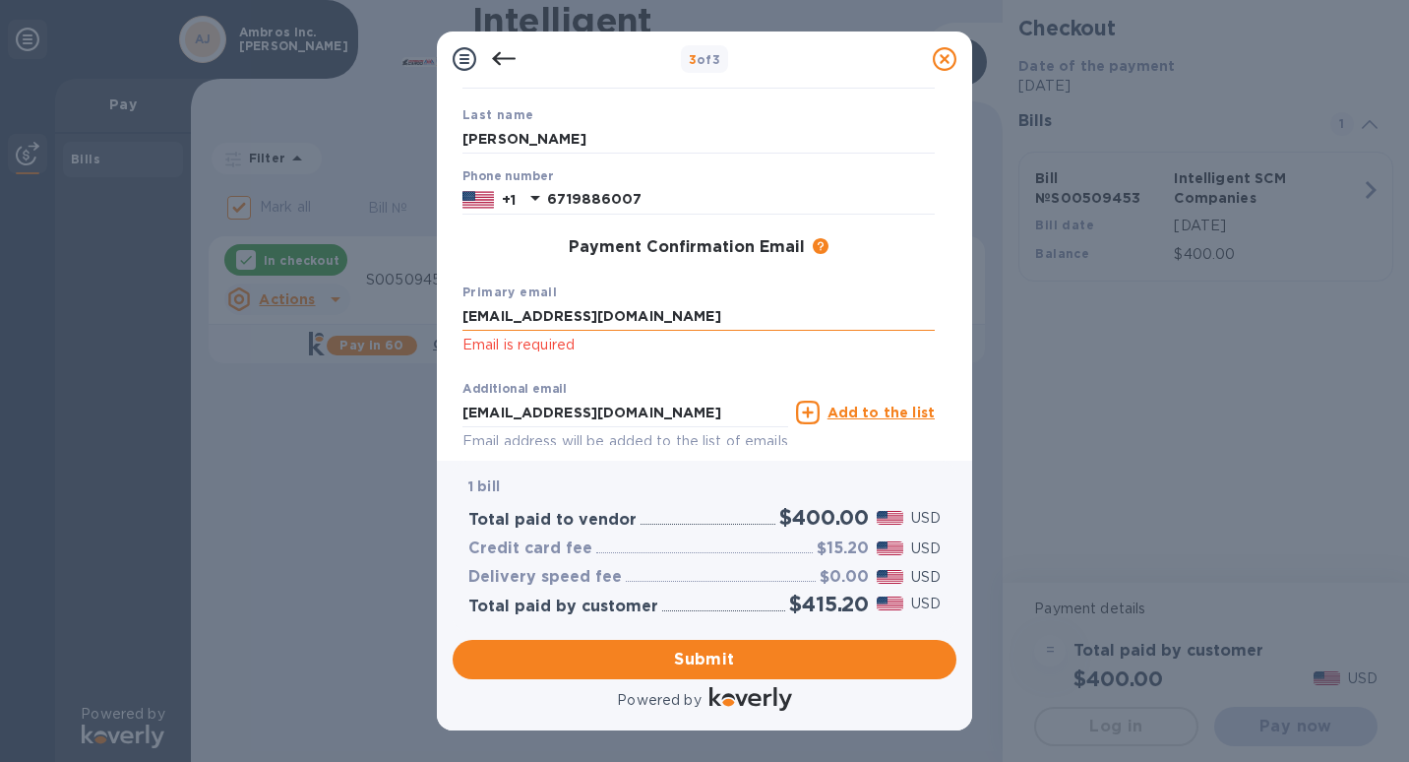
click at [694, 308] on input "[EMAIL_ADDRESS][DOMAIN_NAME]" at bounding box center [699, 317] width 472 height 30
type input "[EMAIL_ADDRESS][DOMAIN_NAME]"
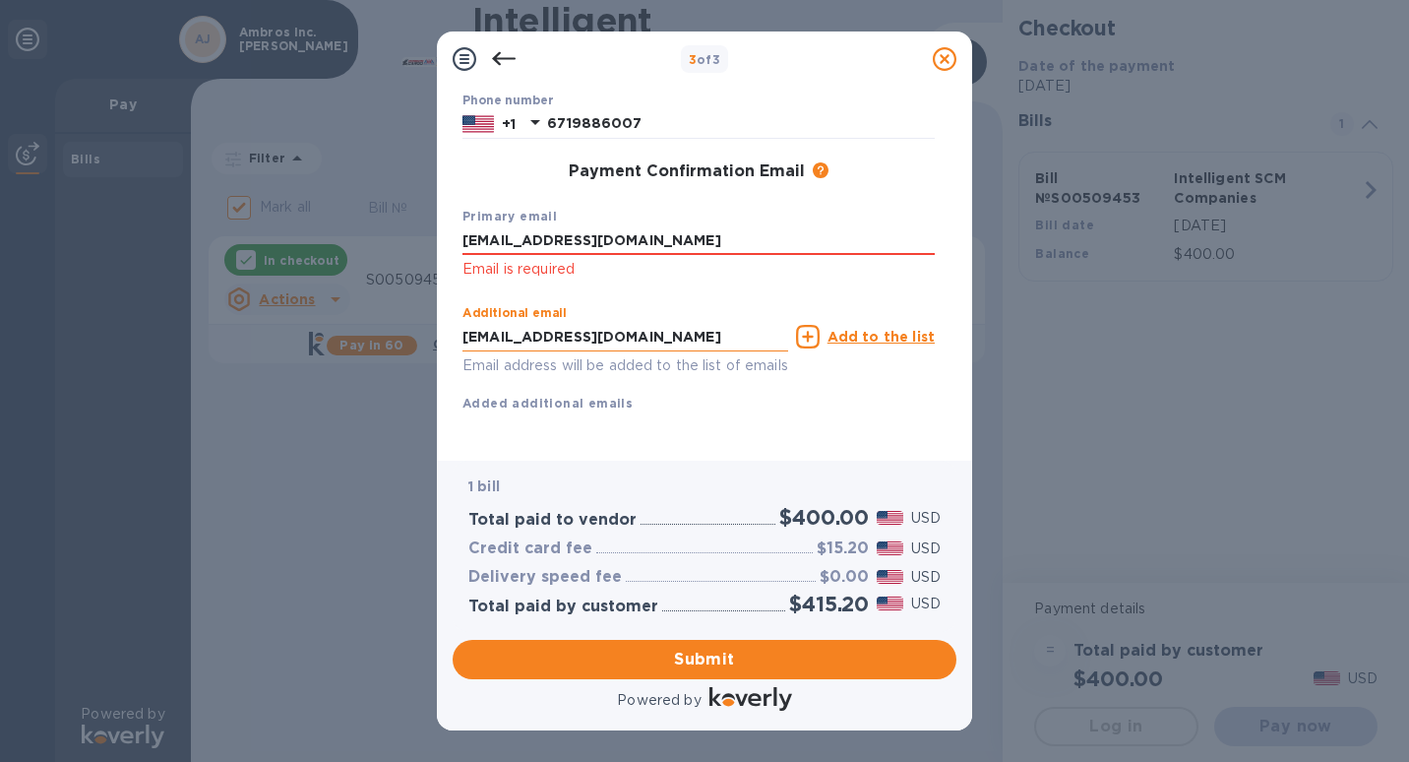
click at [685, 322] on input "[EMAIL_ADDRESS][DOMAIN_NAME]" at bounding box center [626, 337] width 326 height 30
type input "[EMAIL_ADDRESS][DOMAIN_NAME]"
click p "Email is required"
click at [868, 437] on div "First name [PERSON_NAME] Last name [PERSON_NAME] Phone number [PHONE_NUMBER] Pa…" at bounding box center [699, 204] width 472 height 482
click at [712, 680] on div "Submit" at bounding box center [705, 659] width 520 height 55
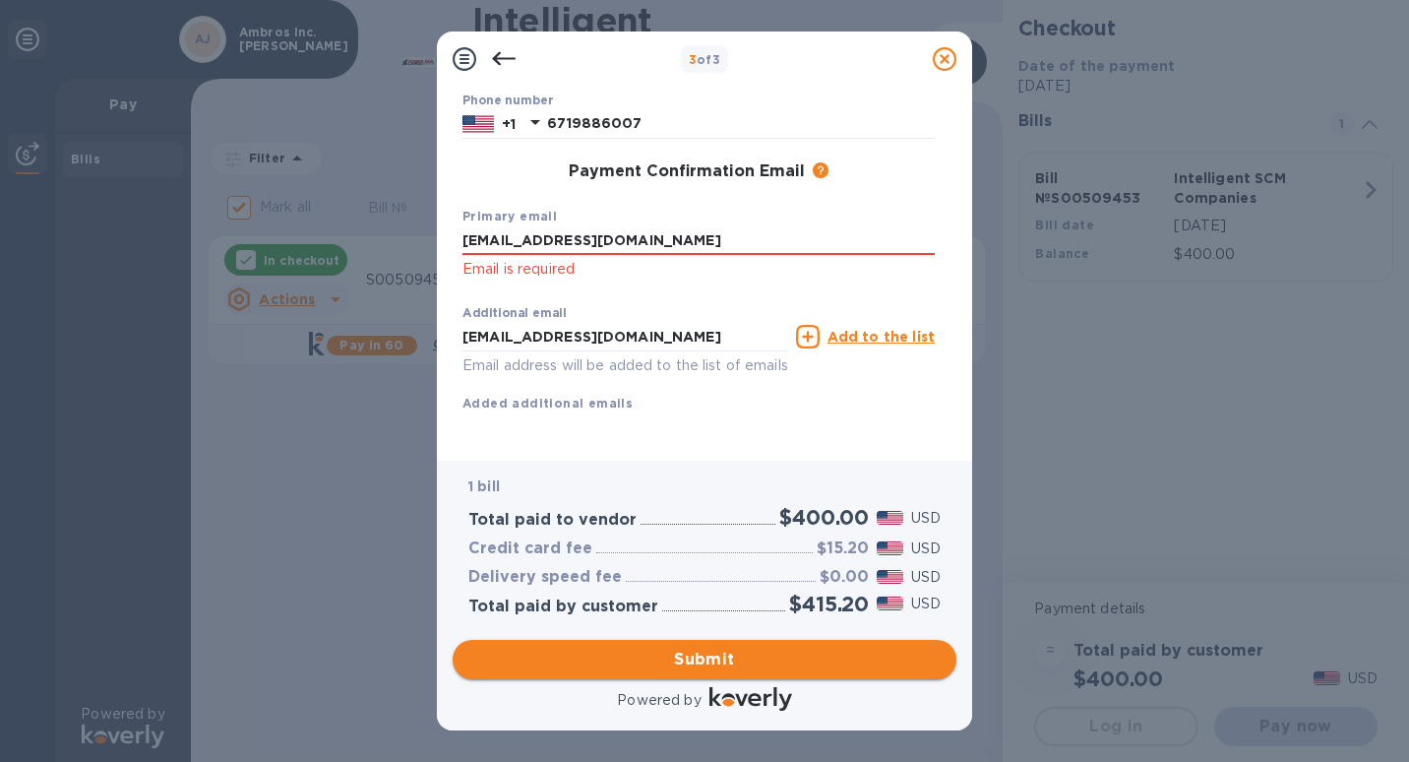
click at [718, 659] on span "Submit" at bounding box center [704, 660] width 472 height 24
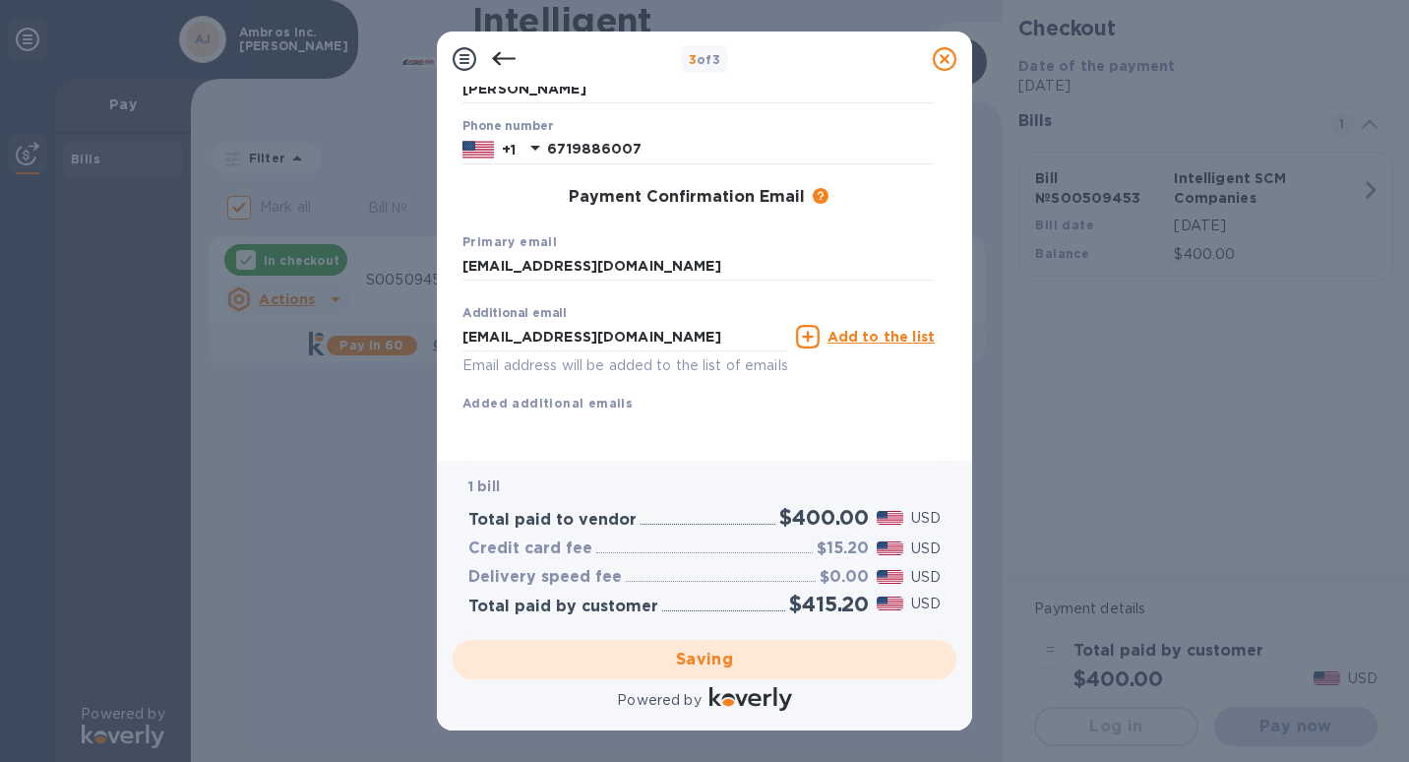
checkbox input "false"
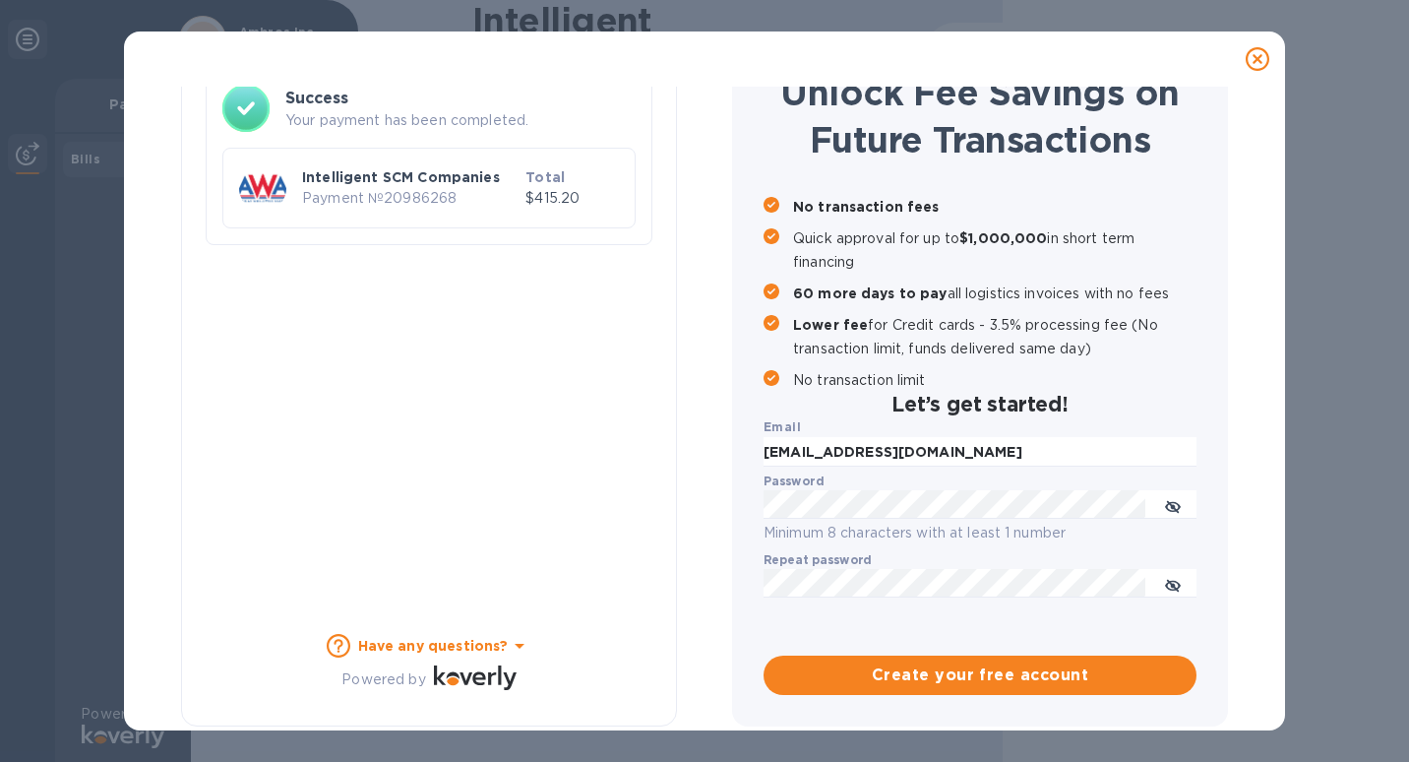
scroll to position [0, 0]
